Goal: Find specific page/section

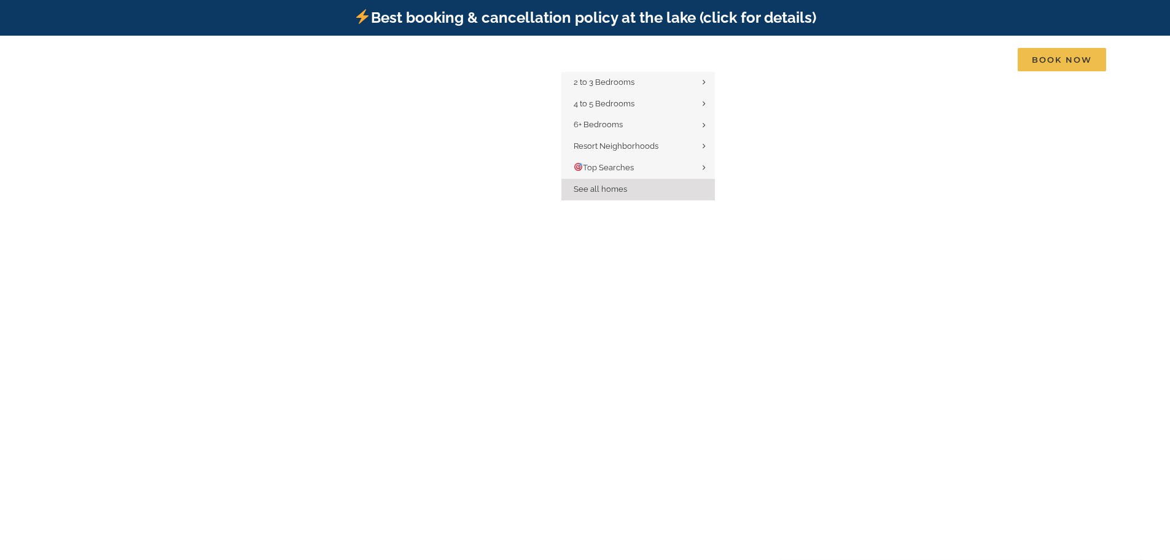
click at [608, 187] on span "See all homes" at bounding box center [600, 188] width 53 height 9
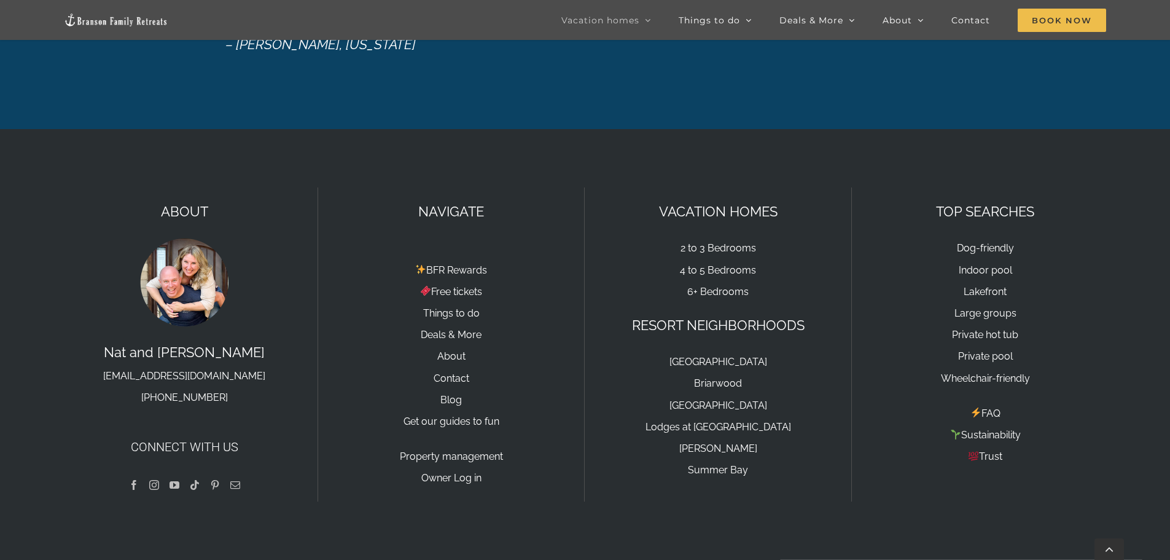
scroll to position [2183, 0]
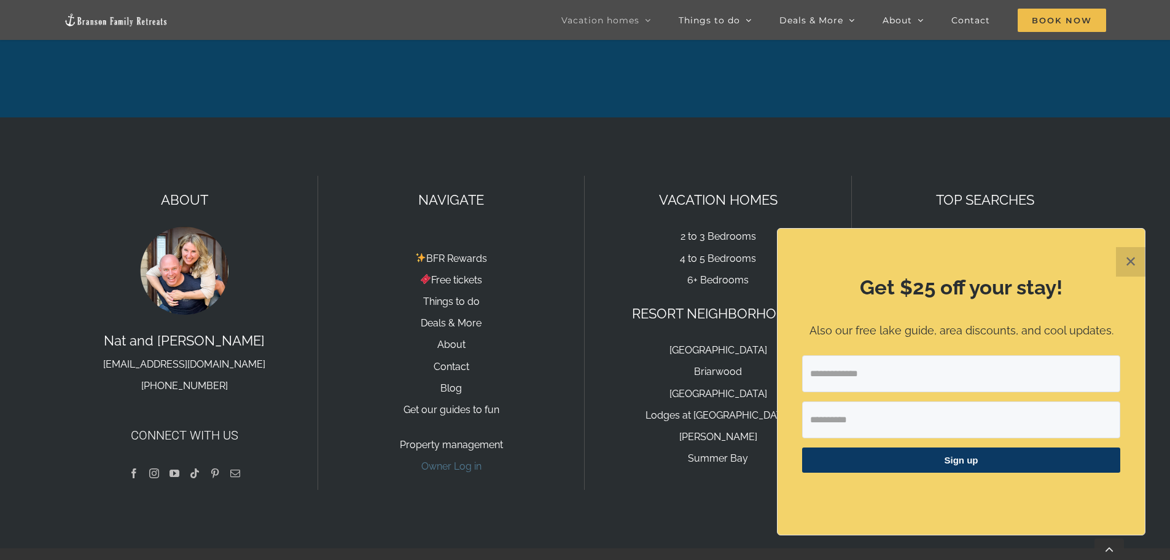
click at [469, 460] on link "Owner Log in" at bounding box center [451, 466] width 60 height 12
click at [1130, 256] on button "✕" at bounding box center [1130, 261] width 29 height 29
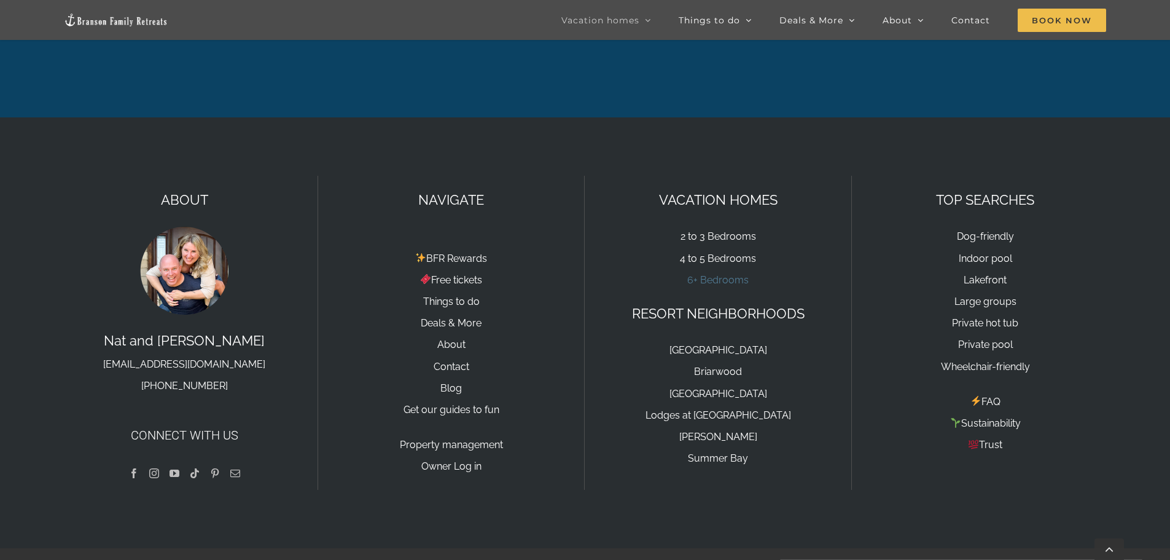
click at [707, 274] on link "6+ Bedrooms" at bounding box center [717, 280] width 61 height 12
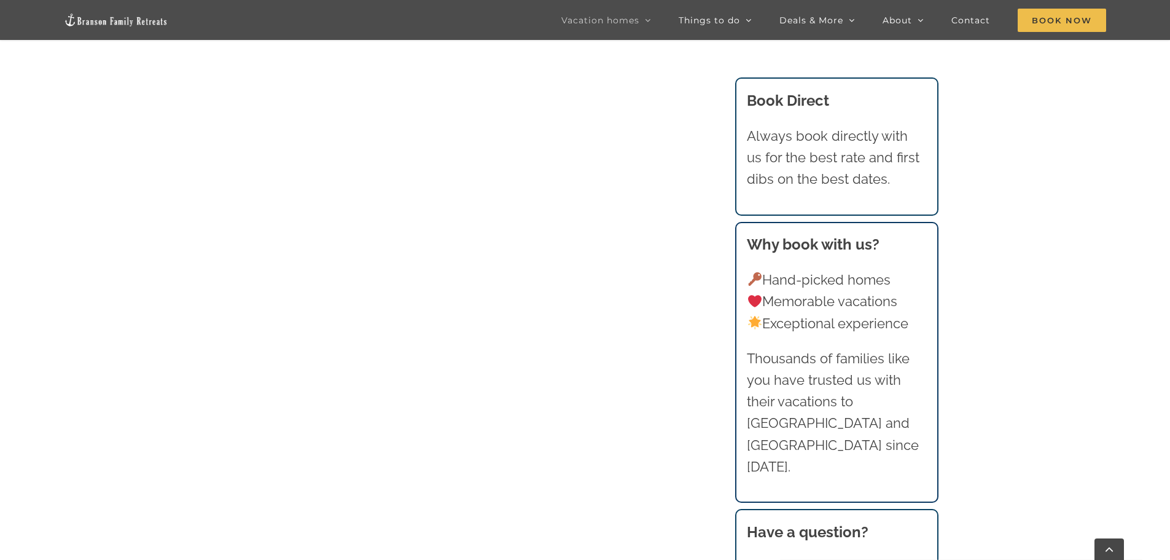
scroll to position [737, 0]
